Goal: Task Accomplishment & Management: Complete application form

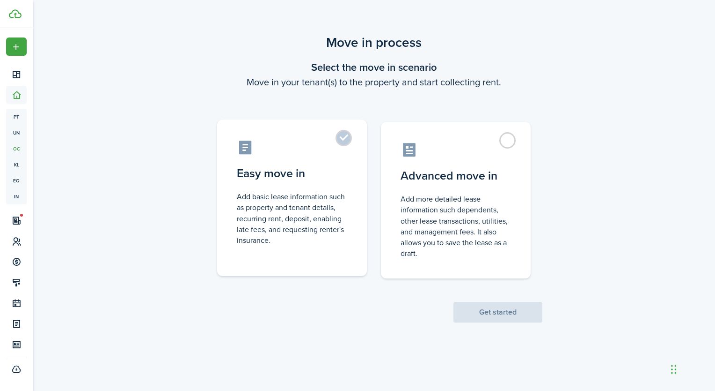
click at [350, 139] on label "Easy move in Add basic lease information such as property and tenant details, r…" at bounding box center [292, 197] width 150 height 156
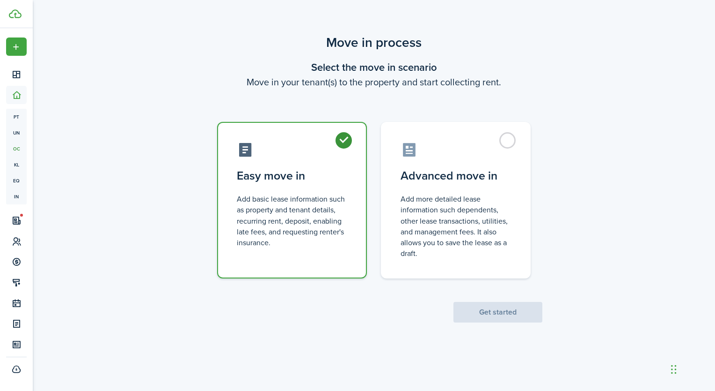
radio input "true"
click at [491, 310] on button "Get started" at bounding box center [498, 312] width 89 height 21
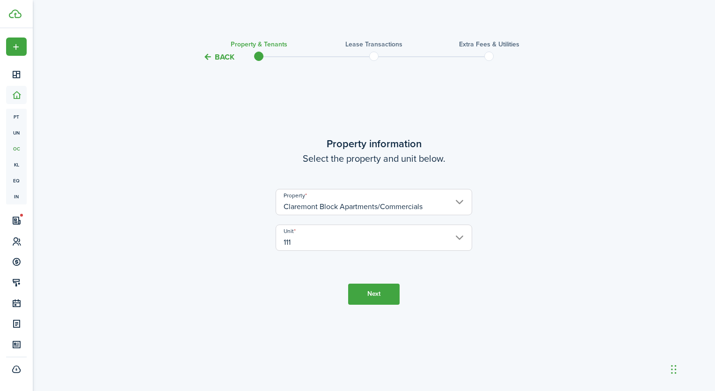
click at [374, 291] on button "Next" at bounding box center [374, 293] width 52 height 21
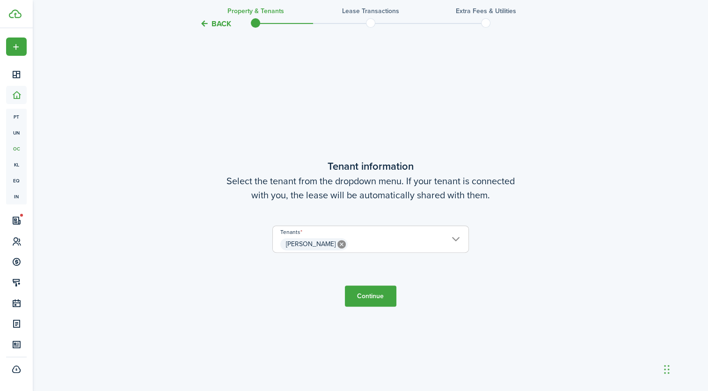
scroll to position [328, 0]
click at [368, 299] on button "Continue" at bounding box center [371, 295] width 52 height 21
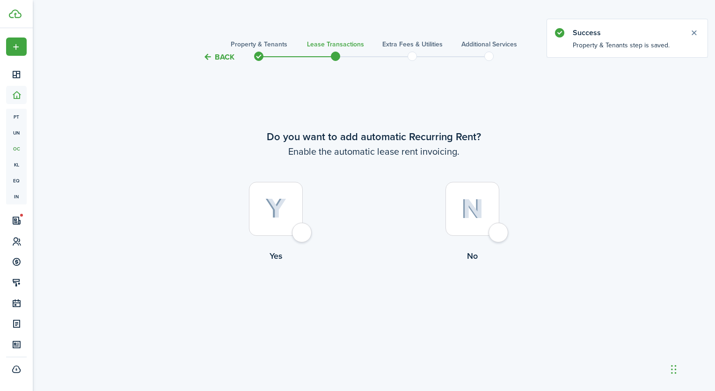
click at [303, 236] on div at bounding box center [276, 209] width 54 height 54
radio input "true"
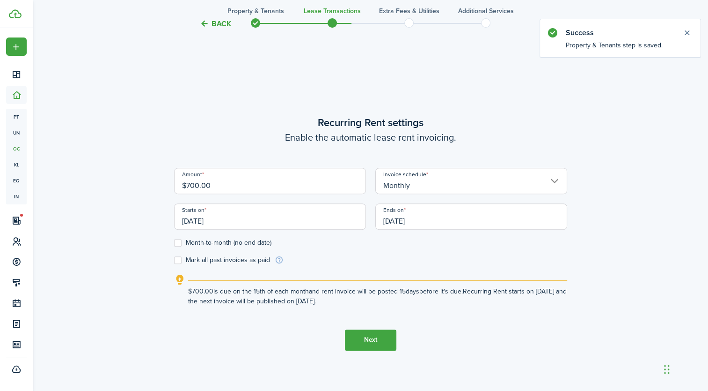
scroll to position [328, 0]
drag, startPoint x: 240, startPoint y: 188, endPoint x: 170, endPoint y: 188, distance: 69.3
click at [170, 188] on div "Amount $700.00" at bounding box center [270, 186] width 201 height 36
click at [248, 190] on input "$125" at bounding box center [270, 181] width 192 height 26
type input "$1,250.00"
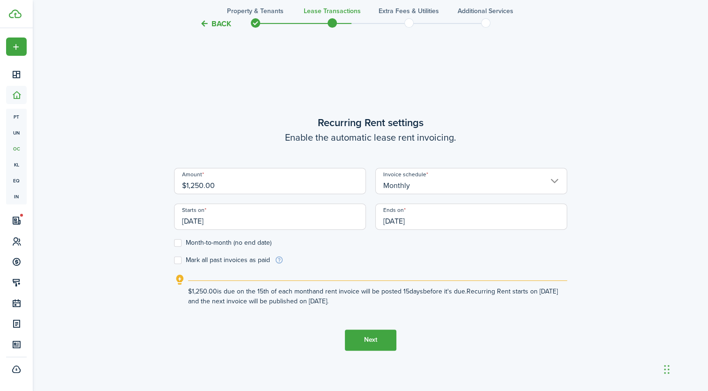
click at [249, 143] on wizard-step-header-description "Enable the automatic lease rent invoicing." at bounding box center [370, 137] width 393 height 14
click at [211, 221] on input "[DATE]" at bounding box center [270, 216] width 192 height 26
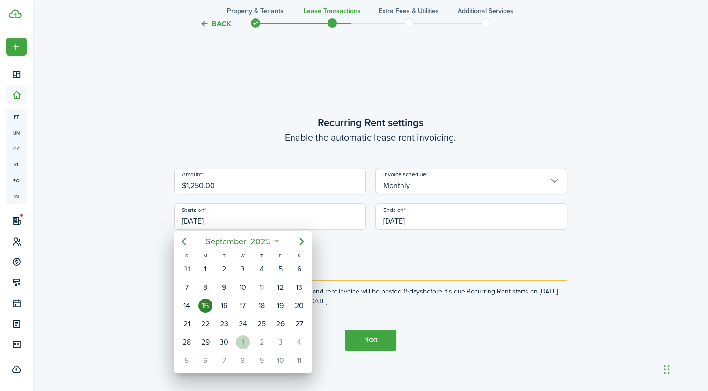
click at [244, 340] on div "1" at bounding box center [243, 342] width 14 height 14
type input "[DATE]"
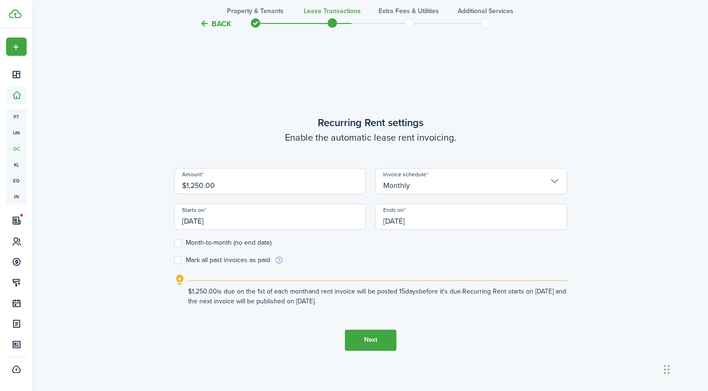
click at [415, 218] on input "[DATE]" at bounding box center [472, 216] width 192 height 26
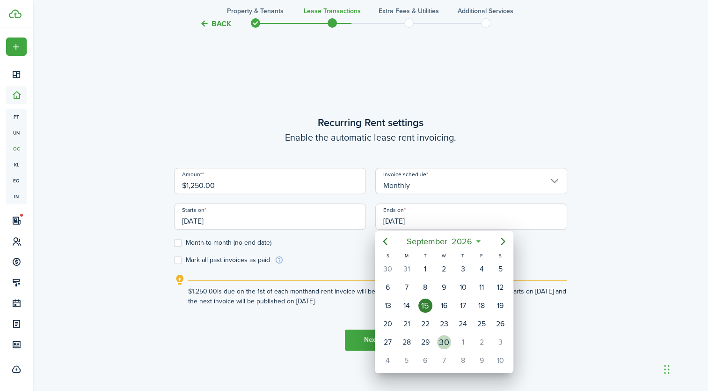
click at [446, 339] on div "30" at bounding box center [444, 342] width 14 height 14
type input "[DATE]"
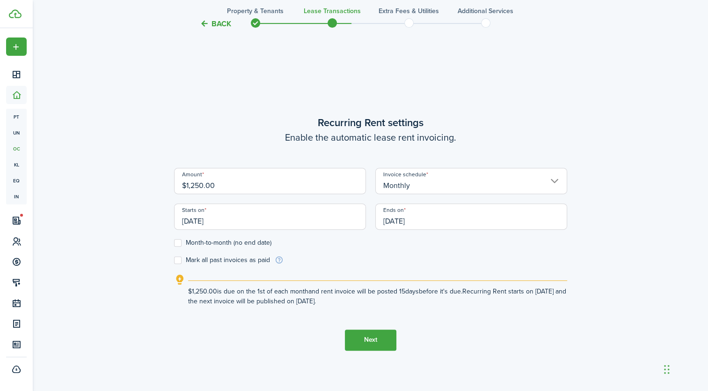
click at [371, 343] on button "Next" at bounding box center [371, 339] width 52 height 21
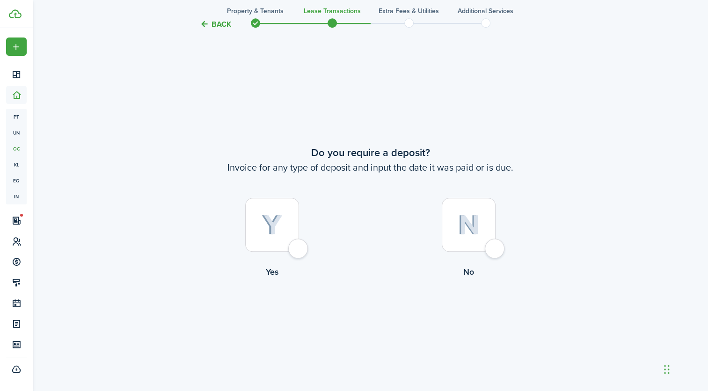
scroll to position [719, 0]
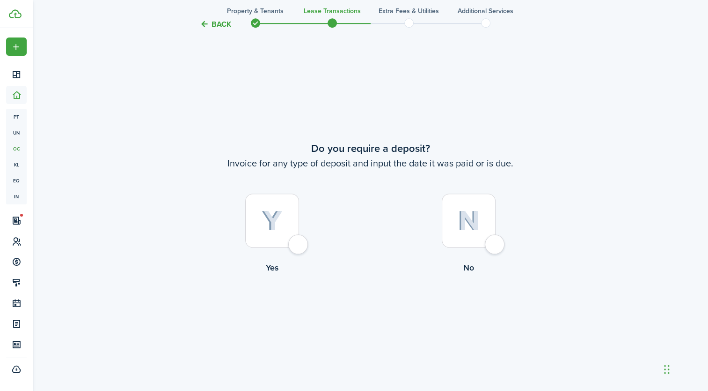
click at [296, 247] on div at bounding box center [272, 220] width 54 height 54
radio input "true"
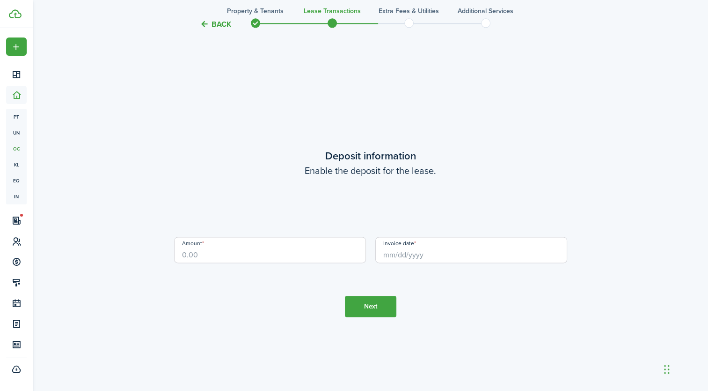
scroll to position [1109, 0]
click at [241, 258] on input "Amount" at bounding box center [270, 249] width 192 height 26
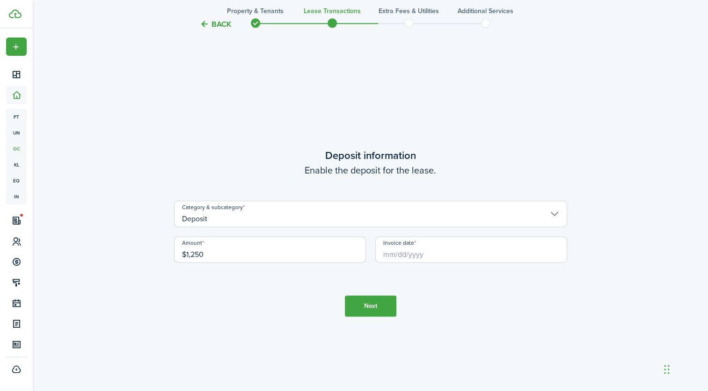
click at [393, 252] on input "Invoice date" at bounding box center [472, 249] width 192 height 26
type input "$1,250.00"
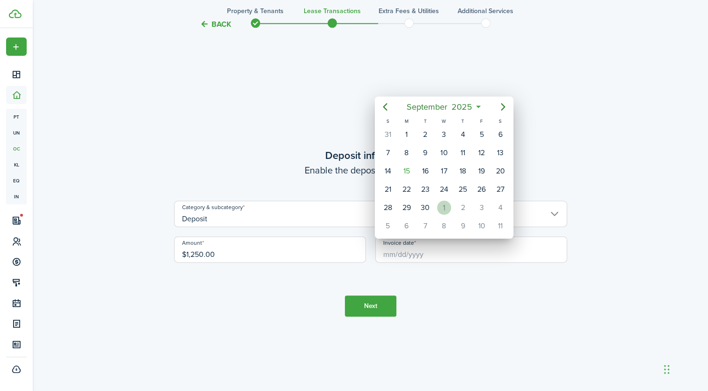
click at [446, 205] on div "1" at bounding box center [444, 207] width 14 height 14
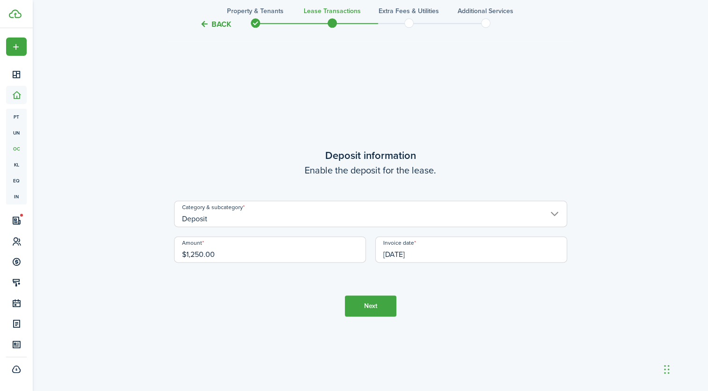
click at [419, 252] on input "[DATE]" at bounding box center [472, 249] width 192 height 26
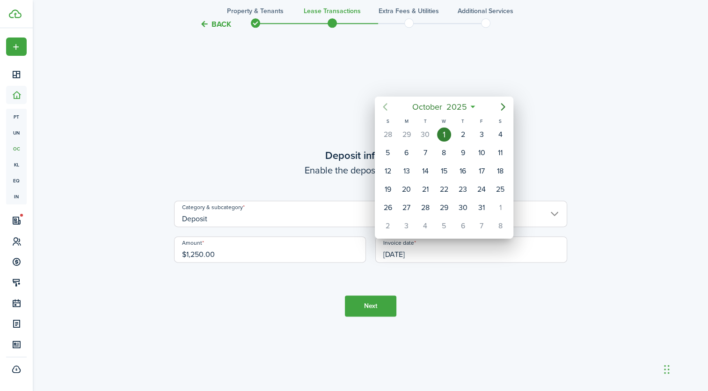
click at [382, 108] on icon "Previous page" at bounding box center [385, 106] width 11 height 11
click at [405, 186] on div "22" at bounding box center [407, 189] width 14 height 14
type input "[DATE]"
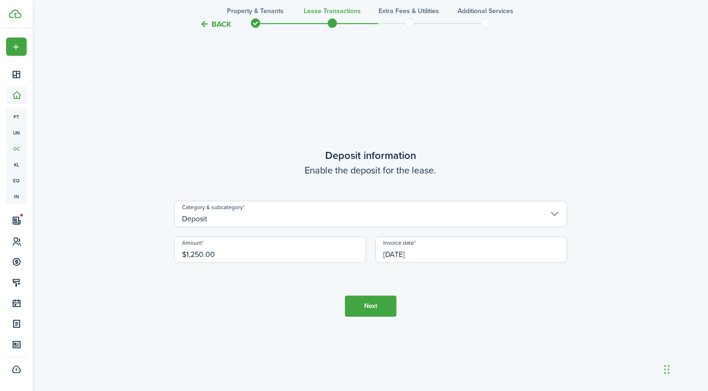
click at [376, 307] on button "Next" at bounding box center [371, 305] width 52 height 21
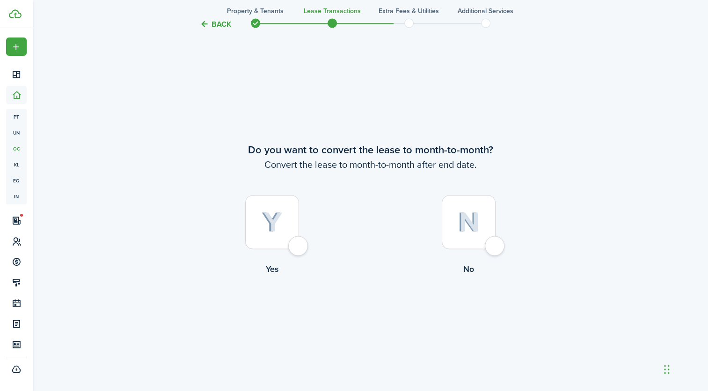
scroll to position [1500, 0]
click at [299, 247] on div at bounding box center [272, 220] width 54 height 54
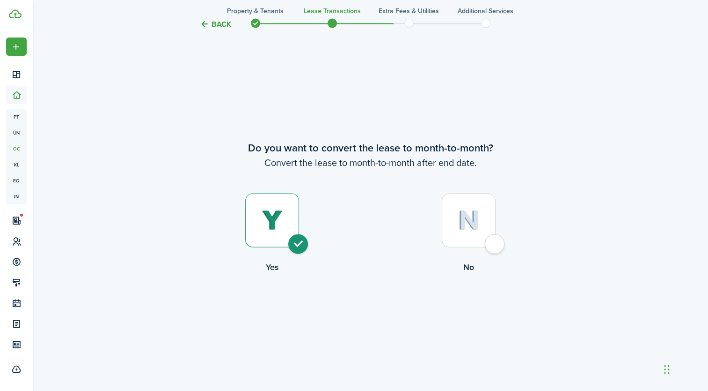
radio input "true"
click at [368, 315] on button "Continue" at bounding box center [371, 312] width 52 height 21
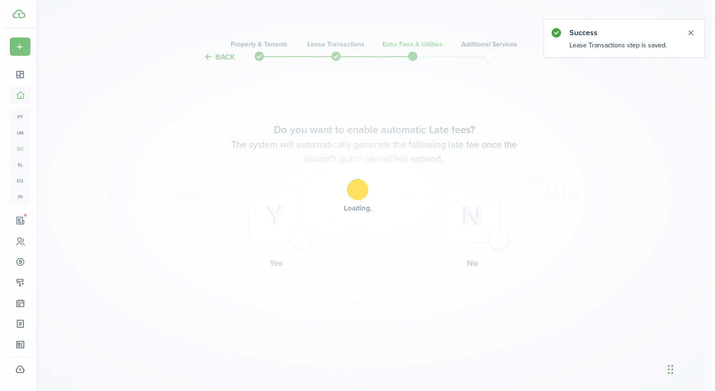
scroll to position [0, 0]
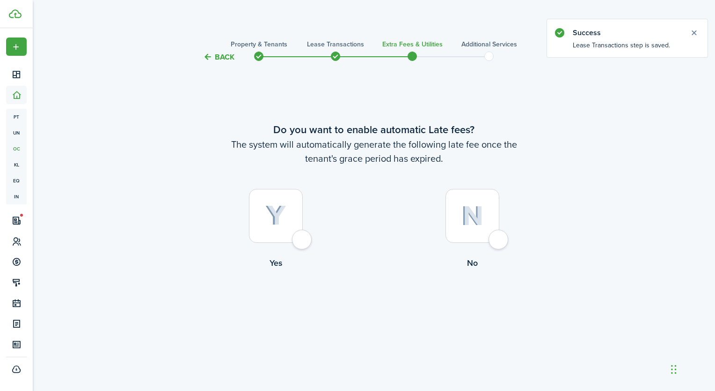
click at [303, 240] on div at bounding box center [276, 216] width 54 height 54
radio input "true"
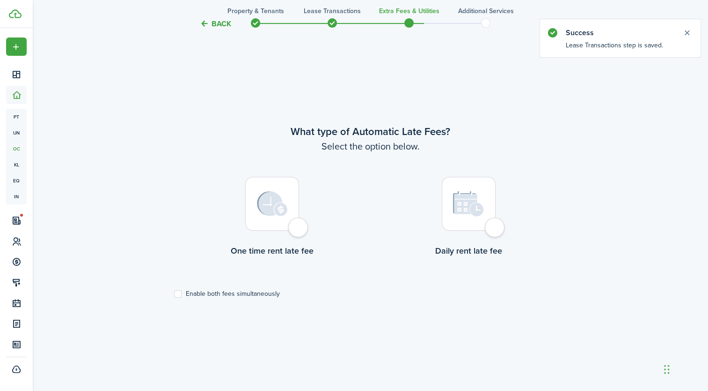
scroll to position [328, 0]
click at [299, 230] on div at bounding box center [272, 203] width 54 height 54
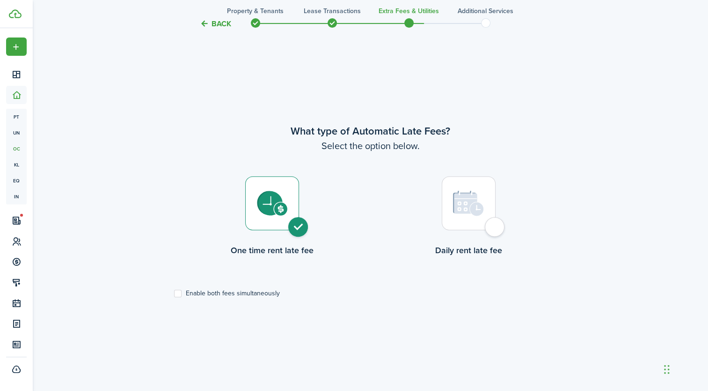
radio input "true"
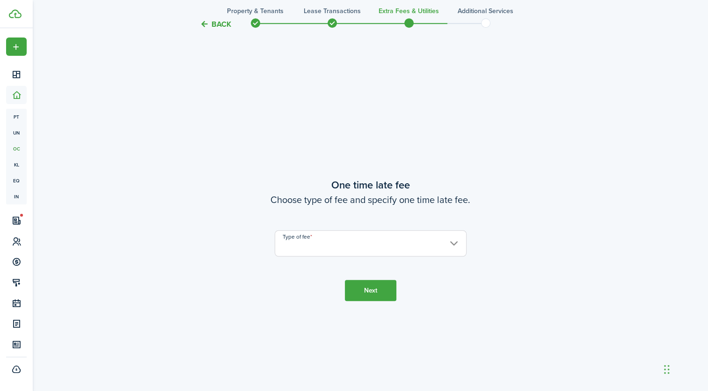
scroll to position [719, 0]
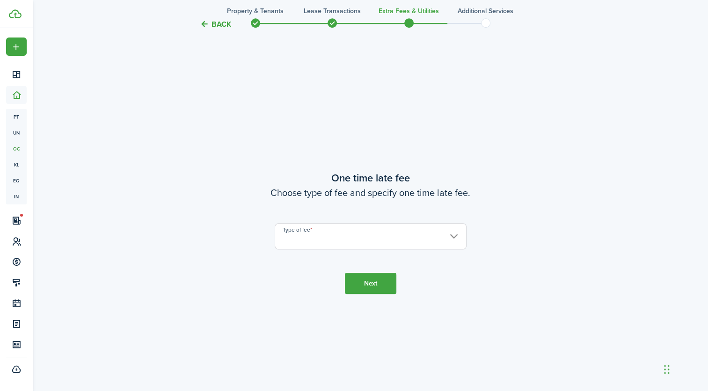
click at [401, 229] on input "Type of fee" at bounding box center [371, 236] width 192 height 26
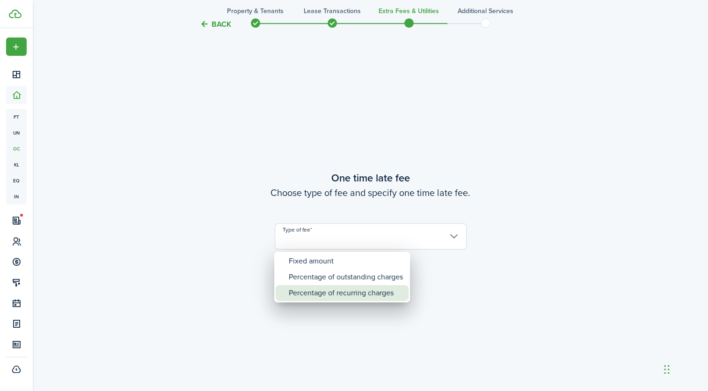
click at [337, 288] on div "Percentage of recurring charges" at bounding box center [346, 293] width 114 height 16
type input "Percentage of recurring charges"
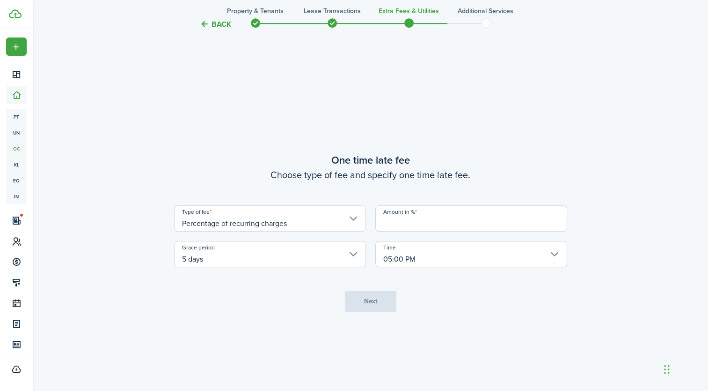
click at [447, 218] on input "Amount in %" at bounding box center [472, 218] width 192 height 26
click at [417, 218] on input "Amount in %" at bounding box center [472, 218] width 192 height 26
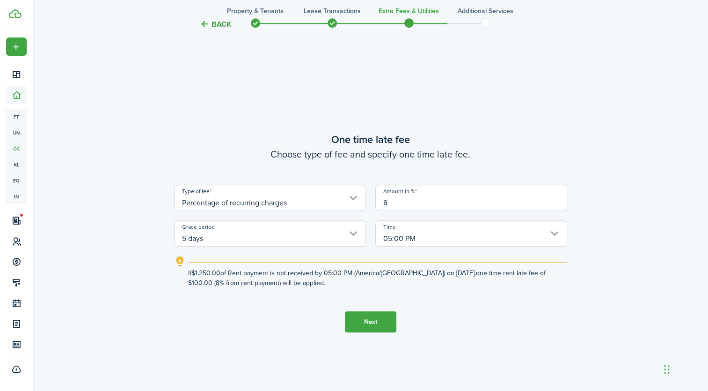
type input "8"
click at [516, 318] on tc-wizard-step "One time late fee Choose type of fee and specify one time late fee. Type of fee…" at bounding box center [370, 232] width 393 height 391
click at [375, 322] on button "Next" at bounding box center [371, 321] width 52 height 21
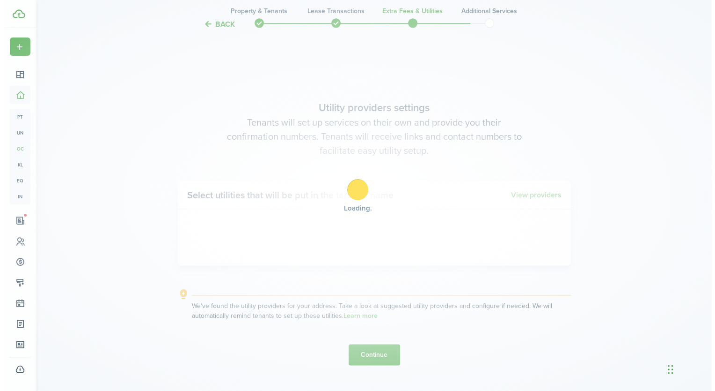
scroll to position [1109, 0]
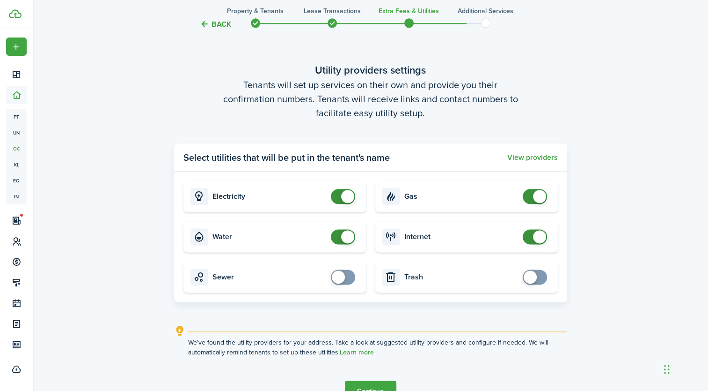
checkbox input "true"
click at [344, 276] on span at bounding box center [338, 276] width 13 height 13
click at [530, 160] on button "View providers" at bounding box center [533, 157] width 51 height 8
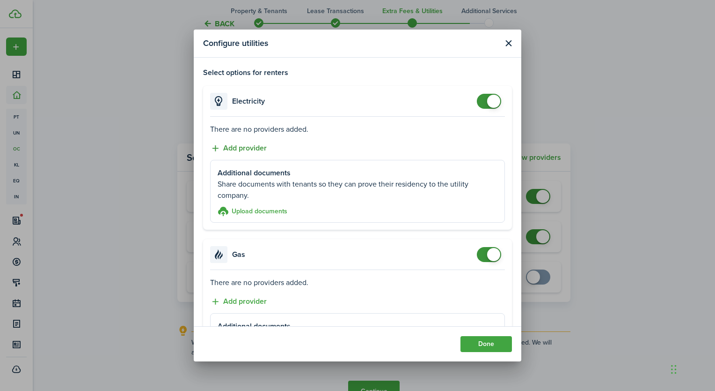
click at [242, 147] on button "Add provider" at bounding box center [238, 148] width 57 height 12
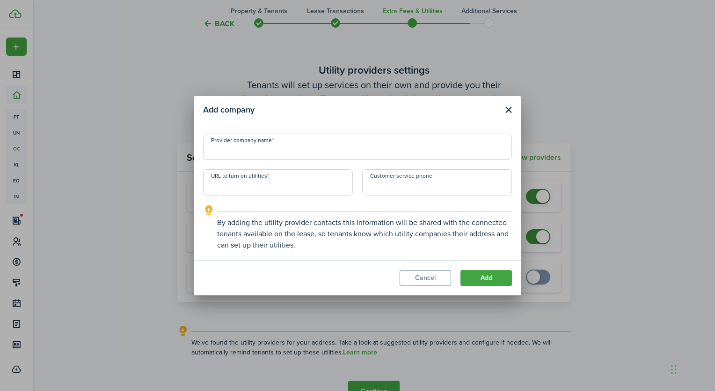
click at [242, 149] on input "Provider company name" at bounding box center [357, 146] width 309 height 26
type input "Xcel Energy"
click at [260, 184] on input "URL to turn on utilities" at bounding box center [278, 182] width 150 height 26
click at [238, 189] on input "URL to turn on utilities" at bounding box center [278, 182] width 150 height 26
paste input "[URL][DOMAIN_NAME]"
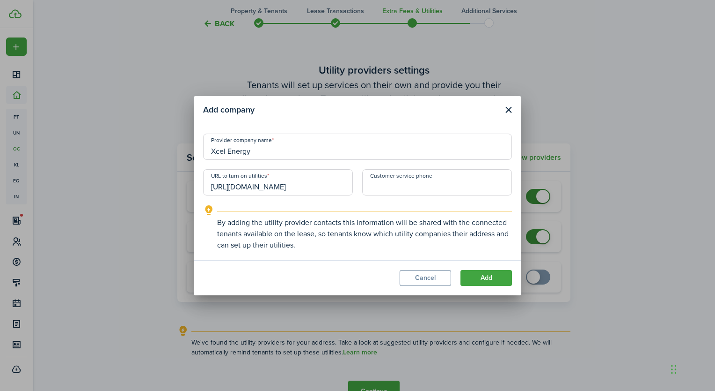
type input "[URL][DOMAIN_NAME]"
click at [388, 183] on input "+1" at bounding box center [437, 182] width 150 height 26
paste input "[PHONE_NUMBER]"
type input "[PHONE_NUMBER]"
click at [487, 275] on button "Add" at bounding box center [487, 278] width 52 height 16
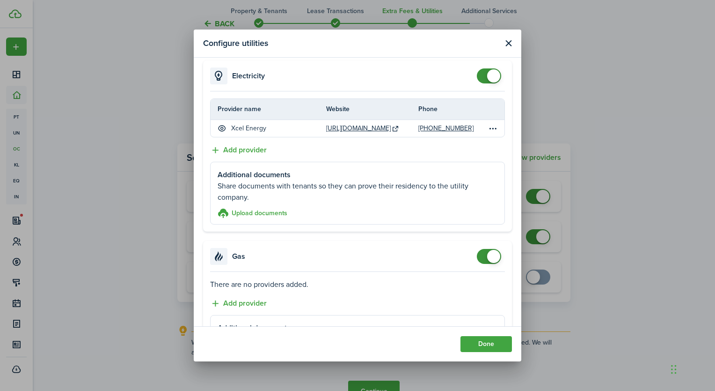
scroll to position [94, 0]
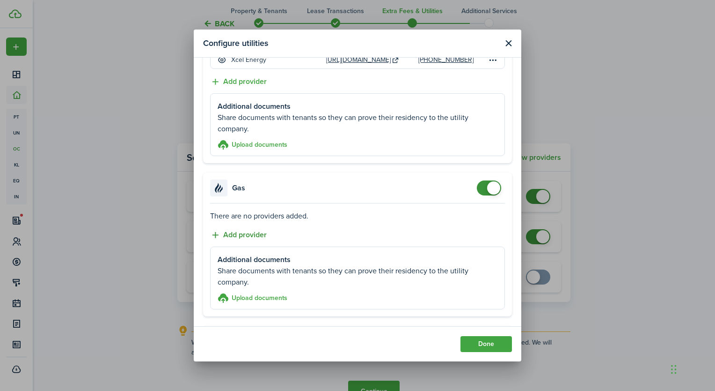
click at [236, 233] on button "Add provider" at bounding box center [238, 235] width 57 height 12
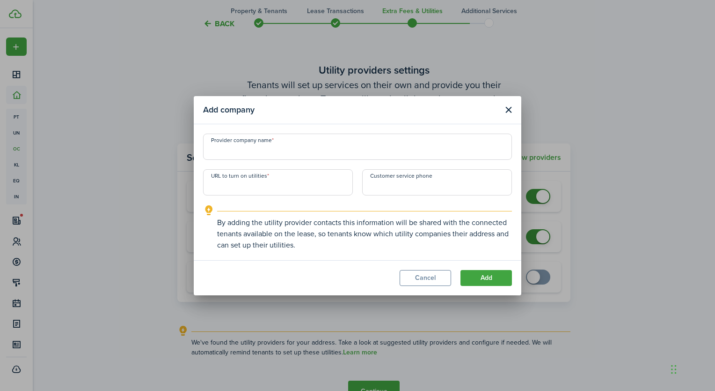
click at [241, 147] on input "Provider company name" at bounding box center [357, 146] width 309 height 26
type input "[US_STATE] Energy Resources"
click at [215, 183] on input "URL to turn on utilities" at bounding box center [278, 182] width 150 height 26
paste input "[URL][DOMAIN_NAME]"
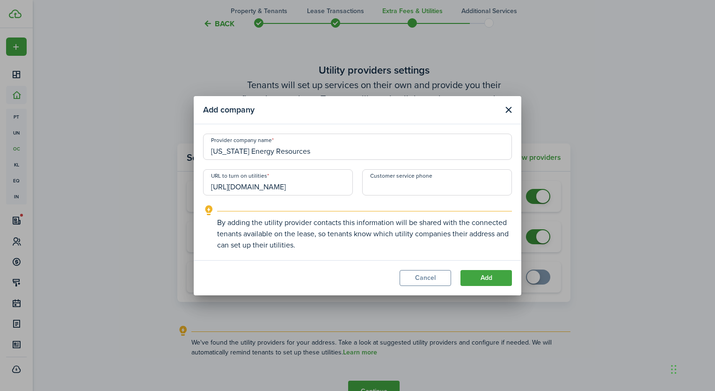
type input "[URL][DOMAIN_NAME]"
click at [412, 187] on input "+1" at bounding box center [437, 182] width 150 height 26
paste input "[PHONE_NUMBER]"
type input "[PHONE_NUMBER]"
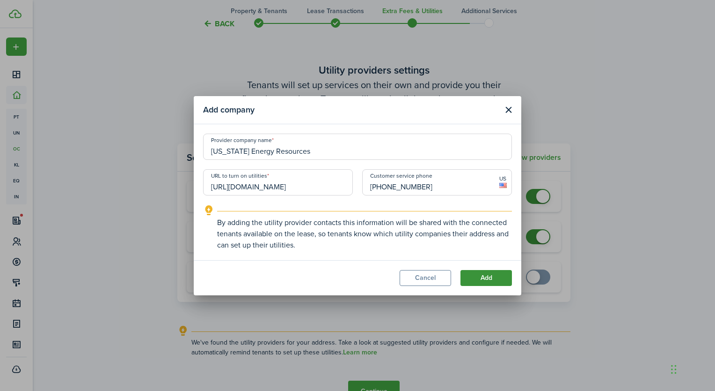
click at [484, 278] on button "Add" at bounding box center [487, 278] width 52 height 16
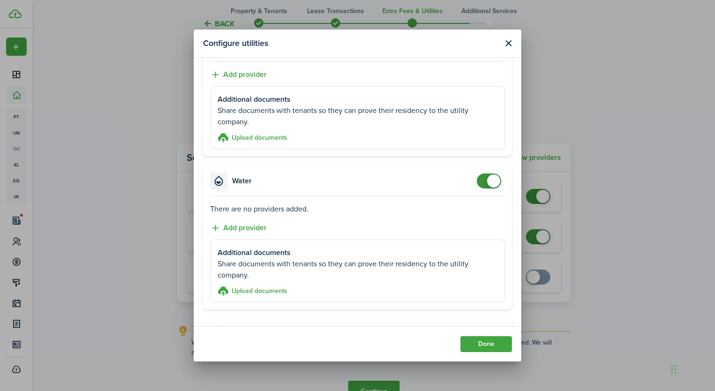
scroll to position [328, 0]
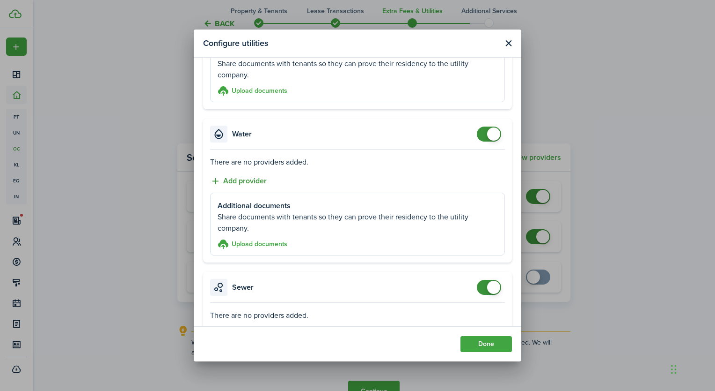
click at [260, 178] on button "Add provider" at bounding box center [238, 181] width 57 height 12
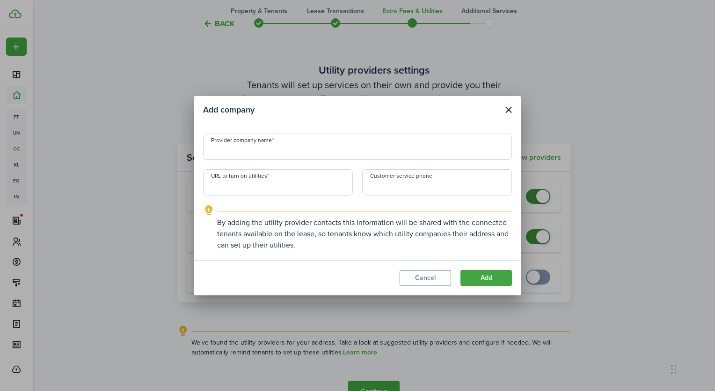
click at [261, 152] on input "Provider company name" at bounding box center [357, 146] width 309 height 26
type input "City of [GEOGRAPHIC_DATA]"
click at [217, 189] on input "URL to turn on utilities" at bounding box center [278, 182] width 150 height 26
paste input "[URL][DOMAIN_NAME]"
type input "[URL][DOMAIN_NAME]"
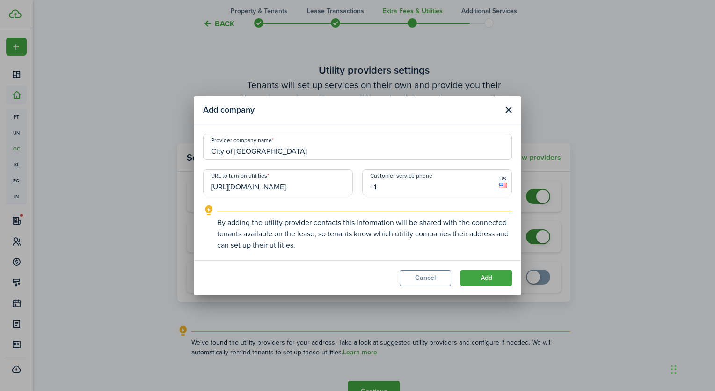
click at [388, 186] on input "+1" at bounding box center [437, 182] width 150 height 26
paste input "[PHONE_NUMBER]"
type input "[PHONE_NUMBER]"
click at [488, 278] on button "Add" at bounding box center [487, 278] width 52 height 16
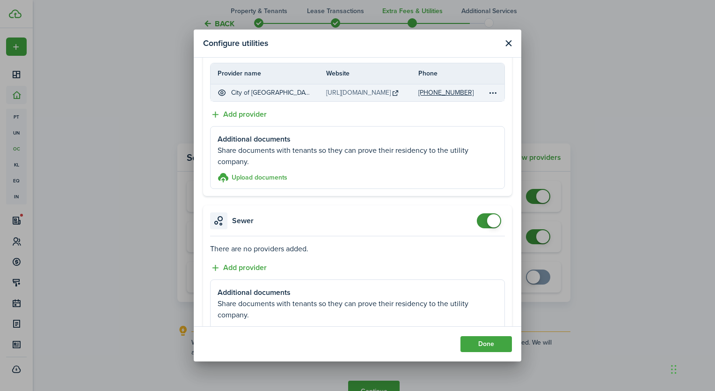
scroll to position [515, 0]
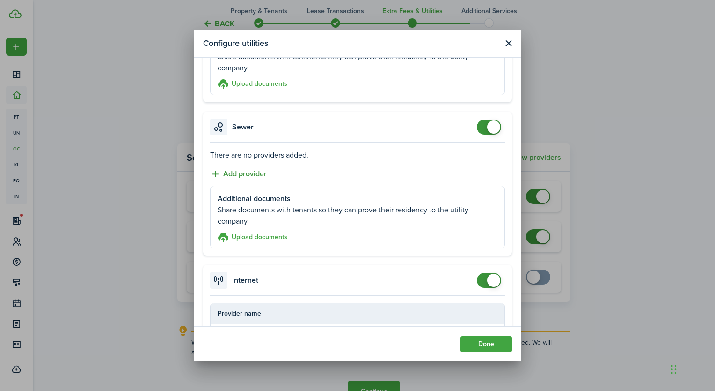
click at [252, 171] on button "Add provider" at bounding box center [238, 174] width 57 height 12
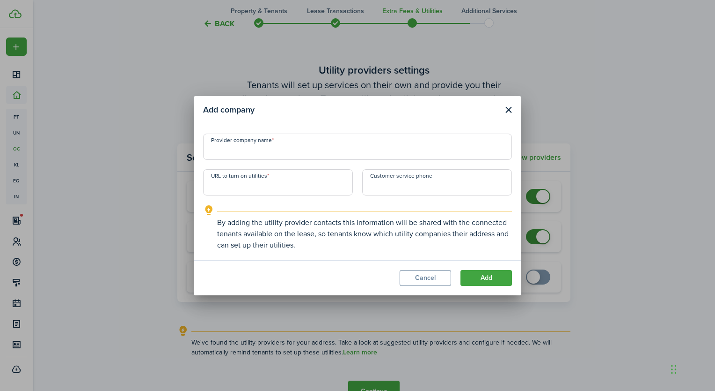
click at [249, 155] on input "Provider company name" at bounding box center [357, 146] width 309 height 26
type input "City of [GEOGRAPHIC_DATA]"
click at [403, 184] on input "+1" at bounding box center [437, 182] width 150 height 26
paste input "[PHONE_NUMBER]"
type input "[PHONE_NUMBER]"
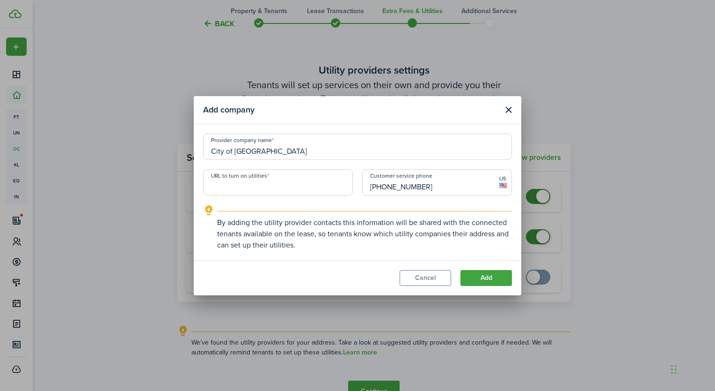
click at [247, 181] on input "URL to turn on utilities" at bounding box center [278, 182] width 150 height 26
paste input "[URL][DOMAIN_NAME]"
type input "[URL][DOMAIN_NAME]"
click at [488, 278] on button "Add" at bounding box center [487, 278] width 52 height 16
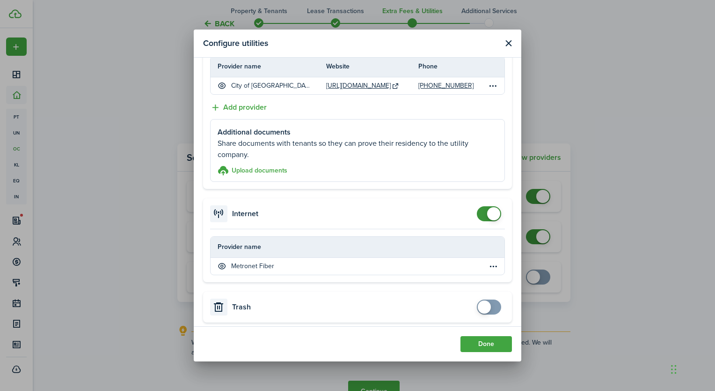
scroll to position [609, 0]
checkbox input "false"
click at [485, 208] on span at bounding box center [489, 213] width 9 height 15
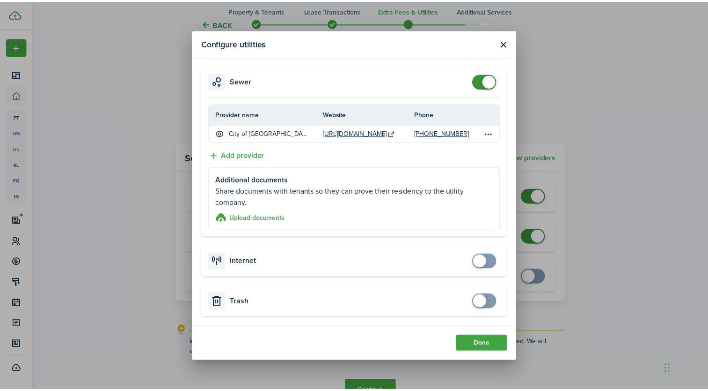
scroll to position [556, 0]
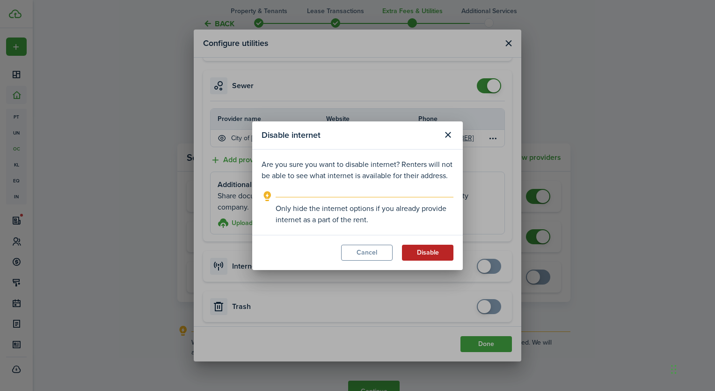
click at [434, 251] on button "Disable" at bounding box center [428, 252] width 52 height 16
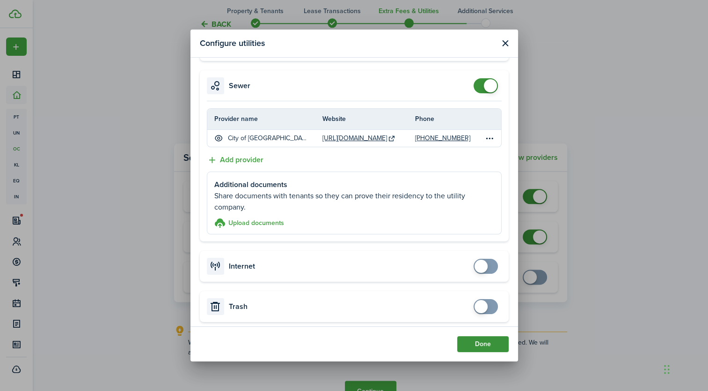
click at [484, 344] on button "Done" at bounding box center [483, 344] width 52 height 16
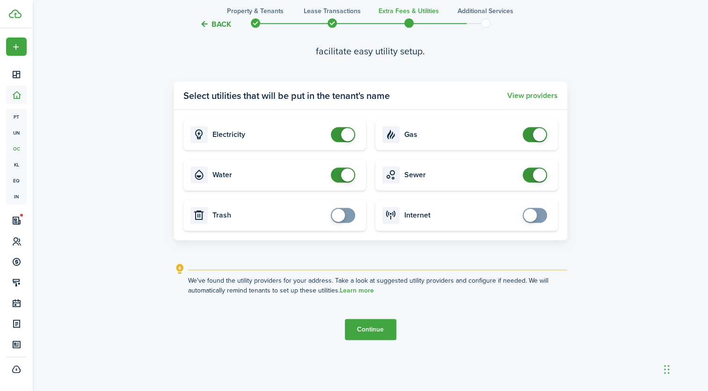
scroll to position [1172, 0]
click at [368, 329] on button "Continue" at bounding box center [371, 328] width 52 height 21
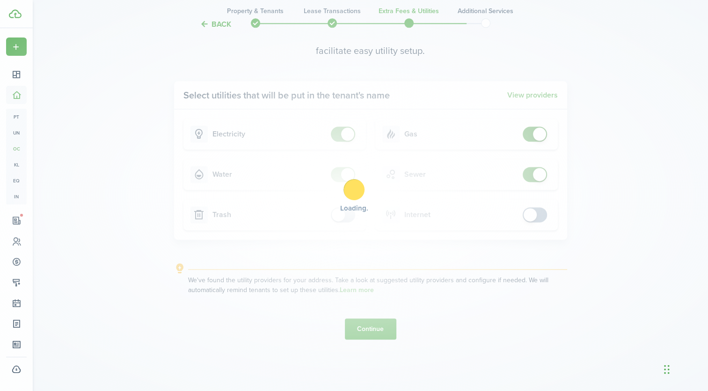
scroll to position [0, 0]
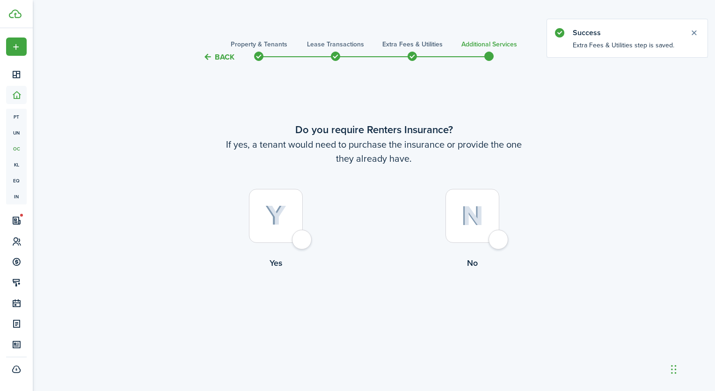
click at [500, 237] on div at bounding box center [473, 216] width 54 height 54
radio input "true"
click at [363, 308] on button "Complete move in" at bounding box center [374, 307] width 69 height 21
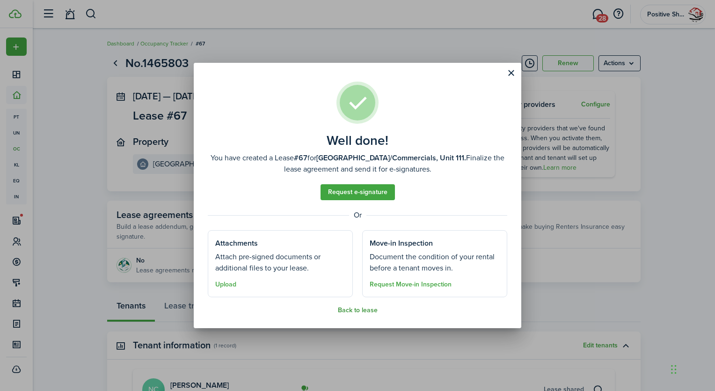
click at [352, 313] on button "Back to lease" at bounding box center [358, 309] width 40 height 7
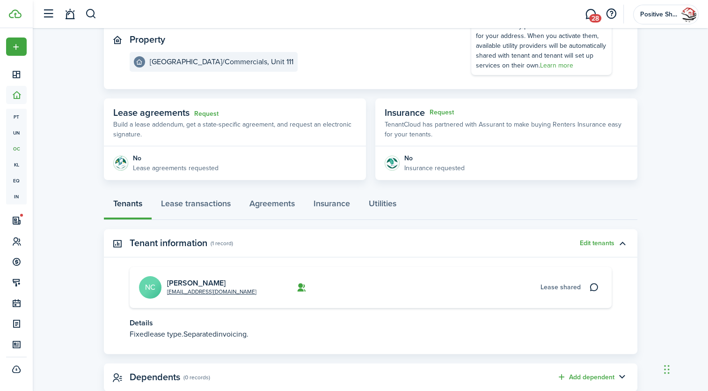
scroll to position [127, 0]
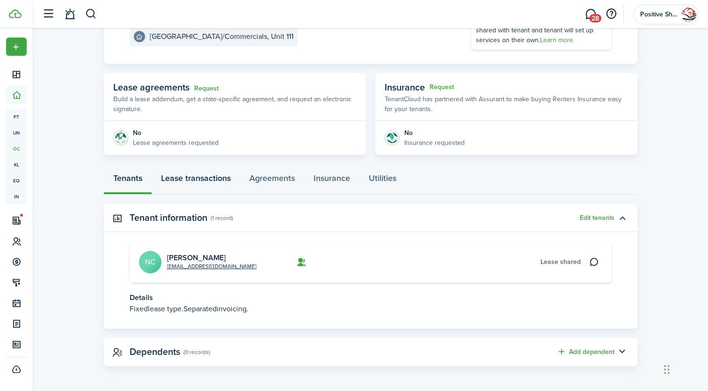
click at [190, 175] on link "Lease transactions" at bounding box center [196, 180] width 88 height 28
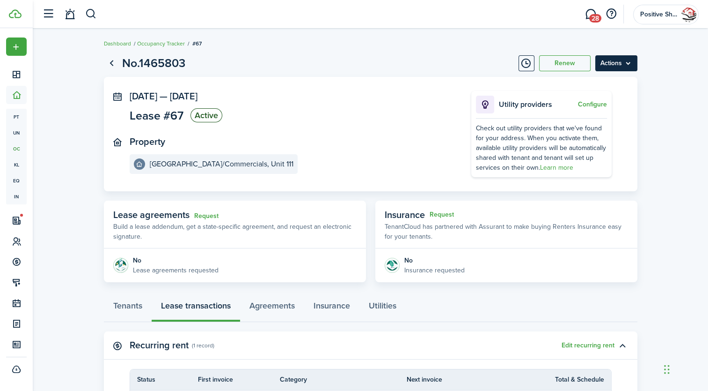
click at [622, 61] on menu-btn "Actions" at bounding box center [617, 63] width 42 height 16
click at [429, 53] on page-view-layout "No.1465803 Renew Actions [DATE] — [DATE] Lease #67 Active Property [GEOGRAPHIC_…" at bounding box center [370, 313] width 543 height 526
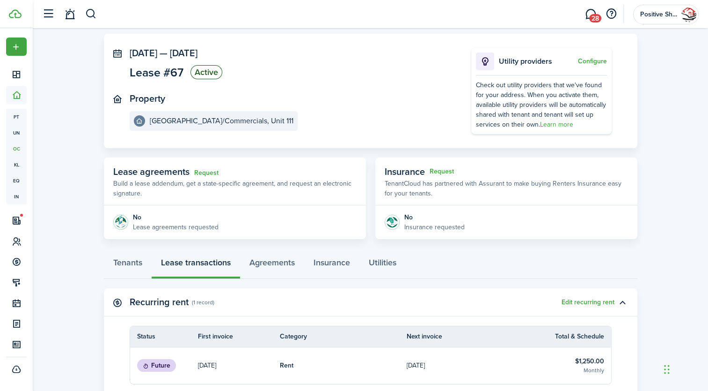
scroll to position [94, 0]
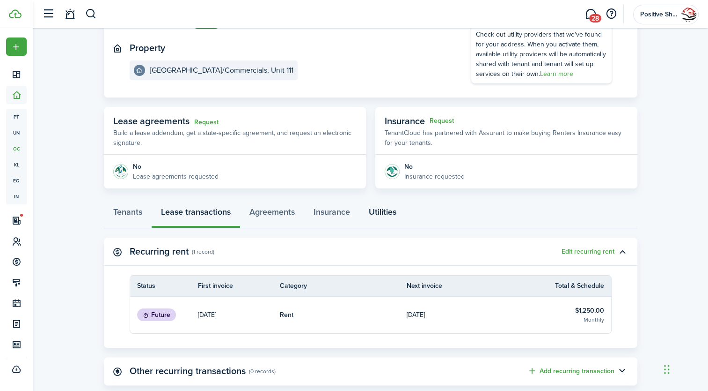
click at [398, 215] on link "Utilities" at bounding box center [383, 214] width 46 height 28
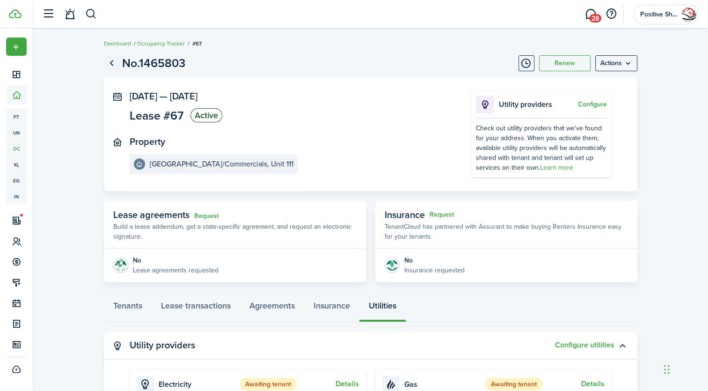
click at [112, 63] on link "Go back" at bounding box center [112, 63] width 16 height 16
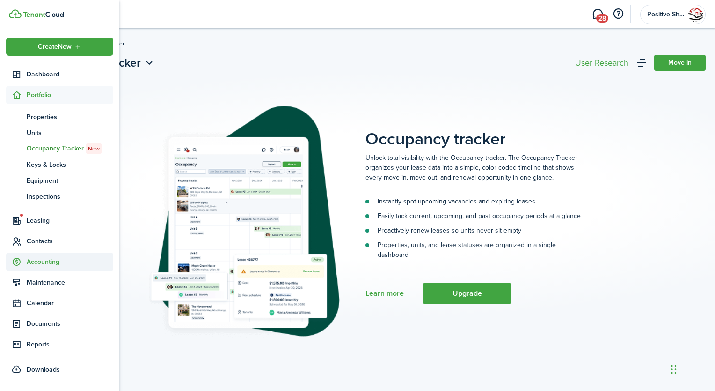
click at [52, 259] on span "Accounting" at bounding box center [70, 262] width 87 height 10
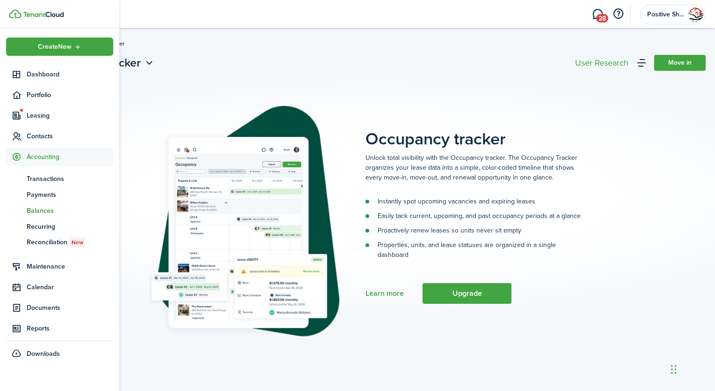
click at [48, 207] on span "Balances" at bounding box center [70, 211] width 87 height 10
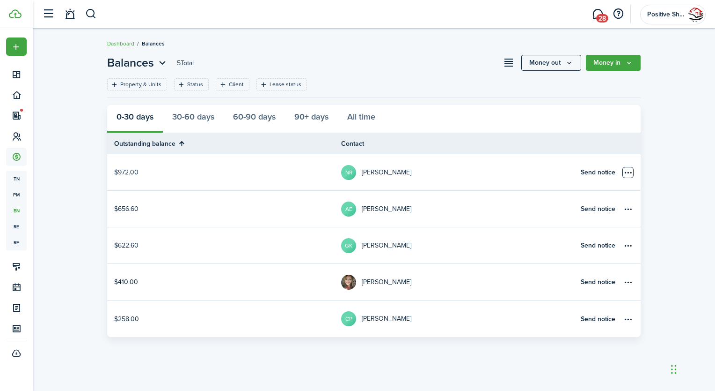
click at [631, 171] on table-menu-btn-icon "Open menu" at bounding box center [628, 172] width 11 height 11
click at [442, 178] on link "NR [PERSON_NAME]" at bounding box center [458, 172] width 234 height 36
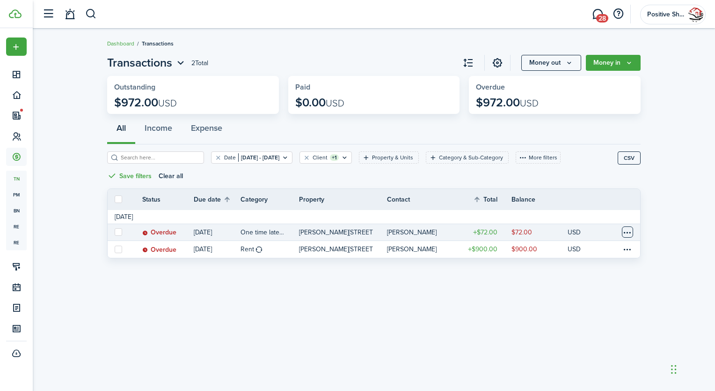
click at [629, 231] on table-menu-btn-icon at bounding box center [627, 231] width 11 height 11
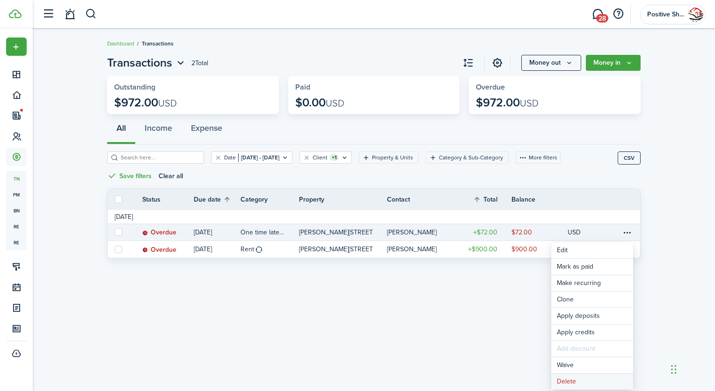
click at [571, 381] on button "Delete" at bounding box center [593, 381] width 82 height 16
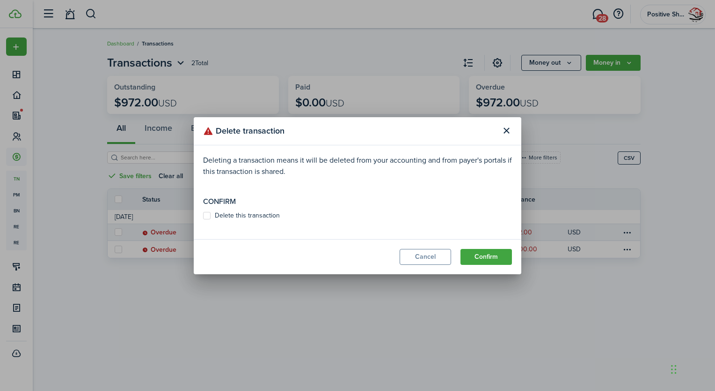
click at [208, 213] on label "Delete this transaction" at bounding box center [241, 215] width 77 height 7
click at [203, 215] on input "Delete this transaction" at bounding box center [203, 215] width 0 height 0
checkbox input "true"
click at [481, 261] on button "Confirm" at bounding box center [487, 257] width 52 height 16
